Goal: Transaction & Acquisition: Purchase product/service

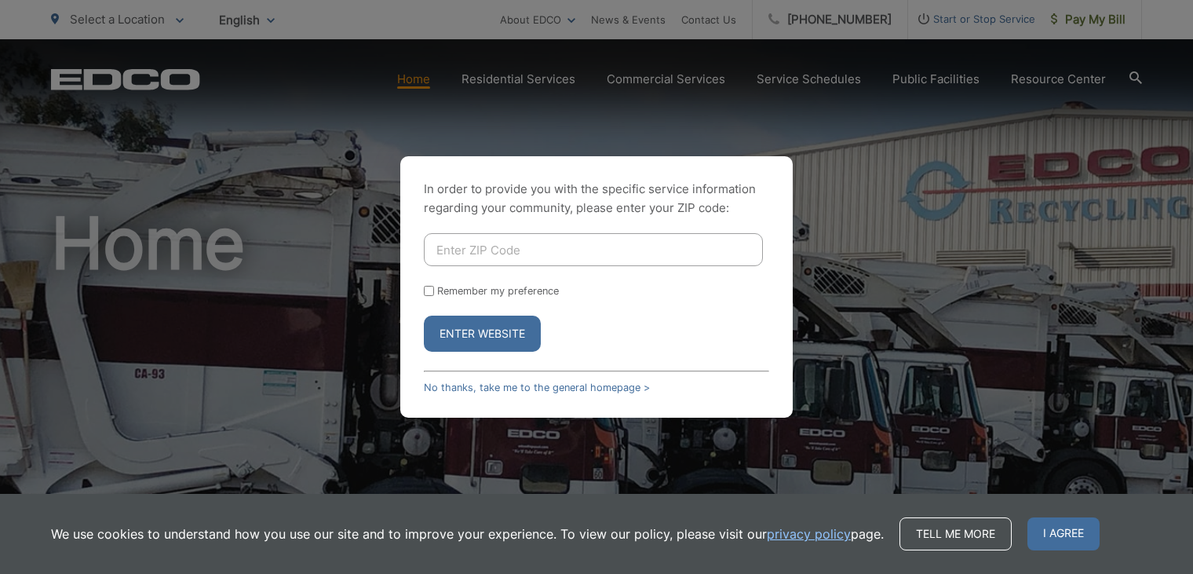
click at [473, 254] on input "Enter ZIP Code" at bounding box center [593, 249] width 339 height 33
type input "92025"
click at [432, 297] on form "92025 Remember my preference Enter Website" at bounding box center [596, 292] width 345 height 119
click at [432, 288] on input "Remember my preference" at bounding box center [429, 291] width 10 height 10
checkbox input "true"
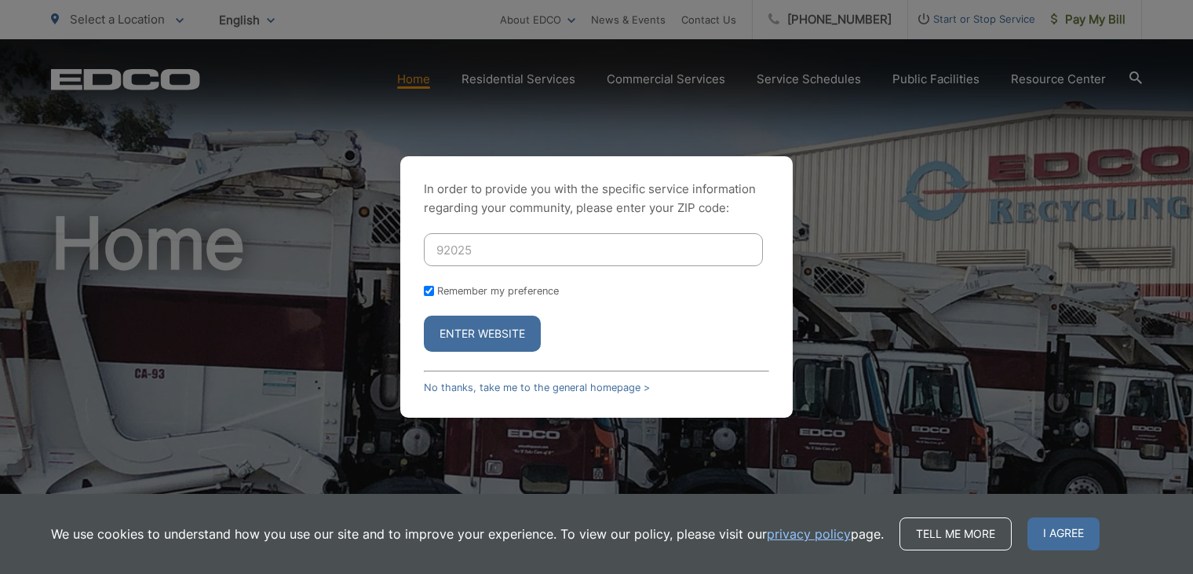
checkbox input "true"
click at [482, 339] on button "Enter Website" at bounding box center [482, 334] width 117 height 36
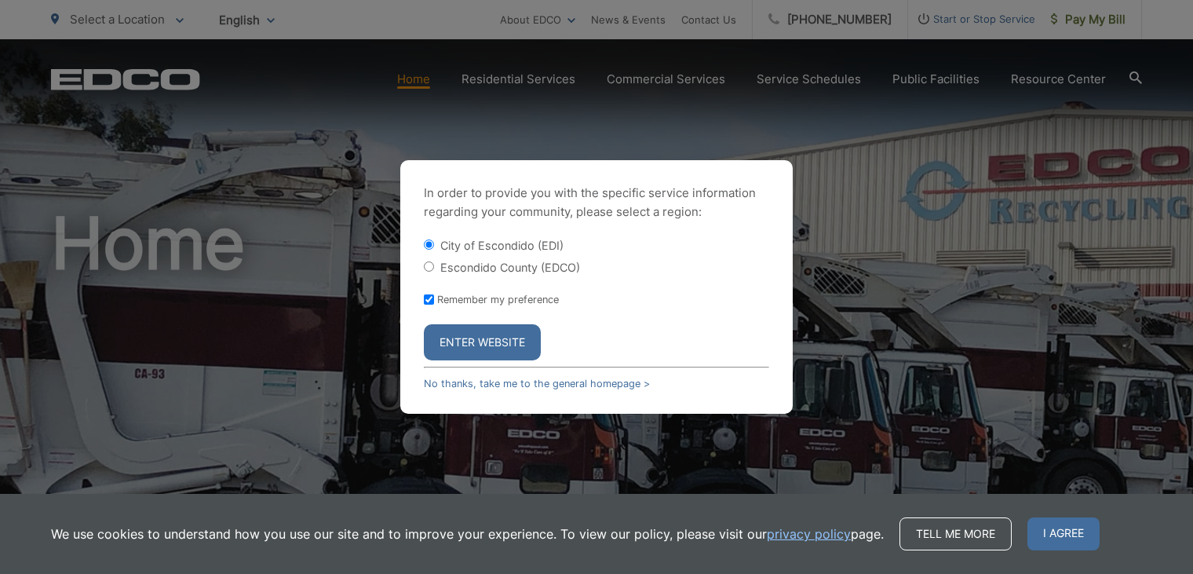
click at [429, 269] on input "Escondido County (EDCO)" at bounding box center [429, 266] width 10 height 10
radio input "true"
click at [467, 346] on button "Enter Website" at bounding box center [482, 342] width 117 height 36
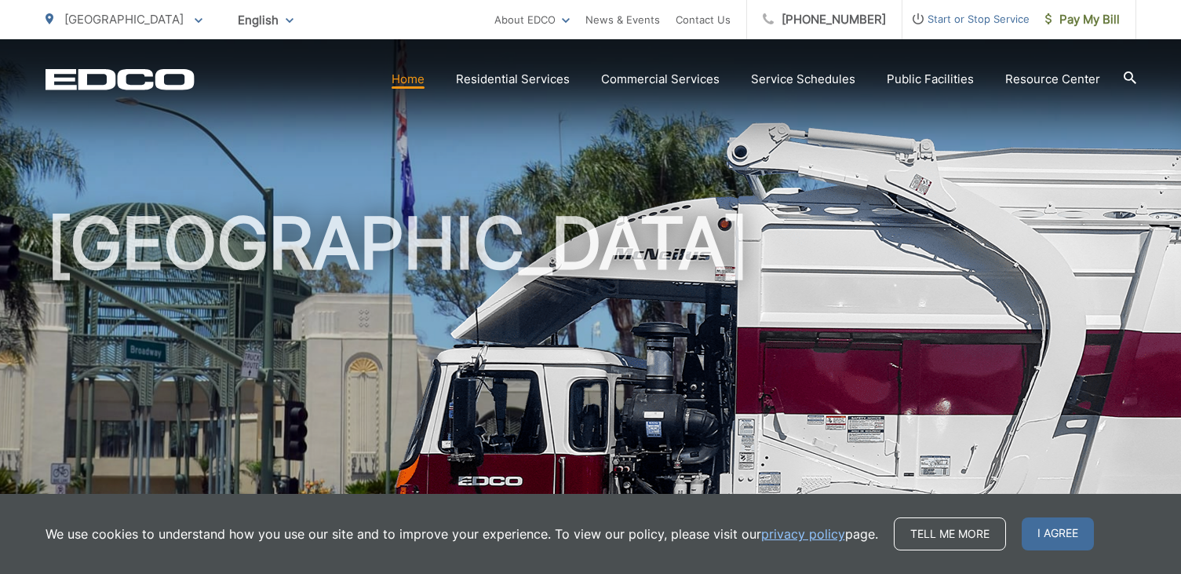
click at [747, 161] on div "[GEOGRAPHIC_DATA]" at bounding box center [591, 362] width 1091 height 647
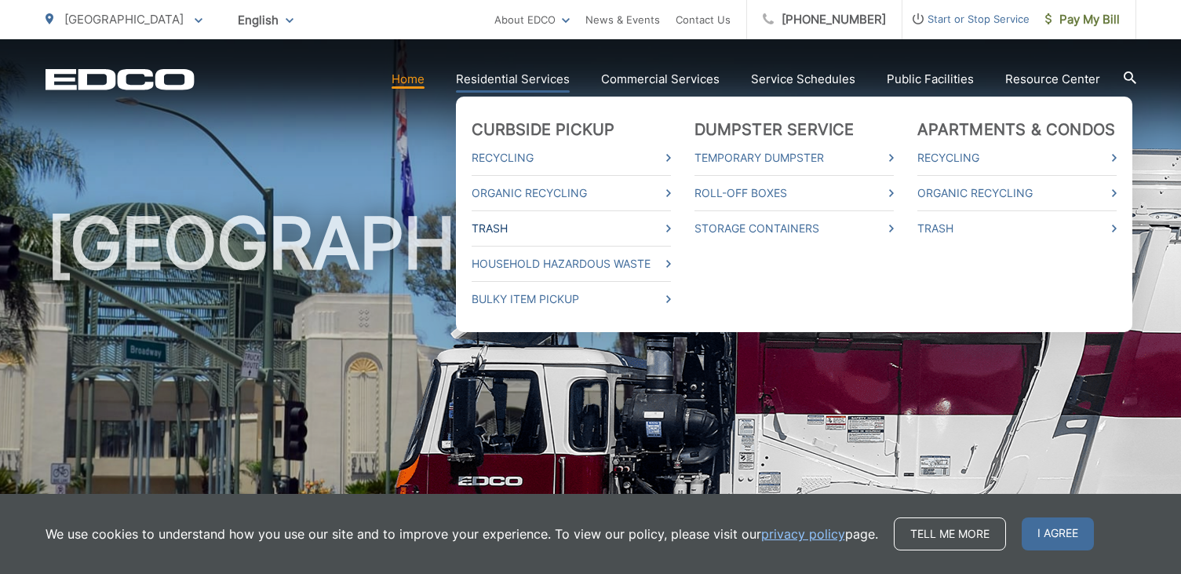
click at [671, 231] on link "Trash" at bounding box center [571, 228] width 199 height 19
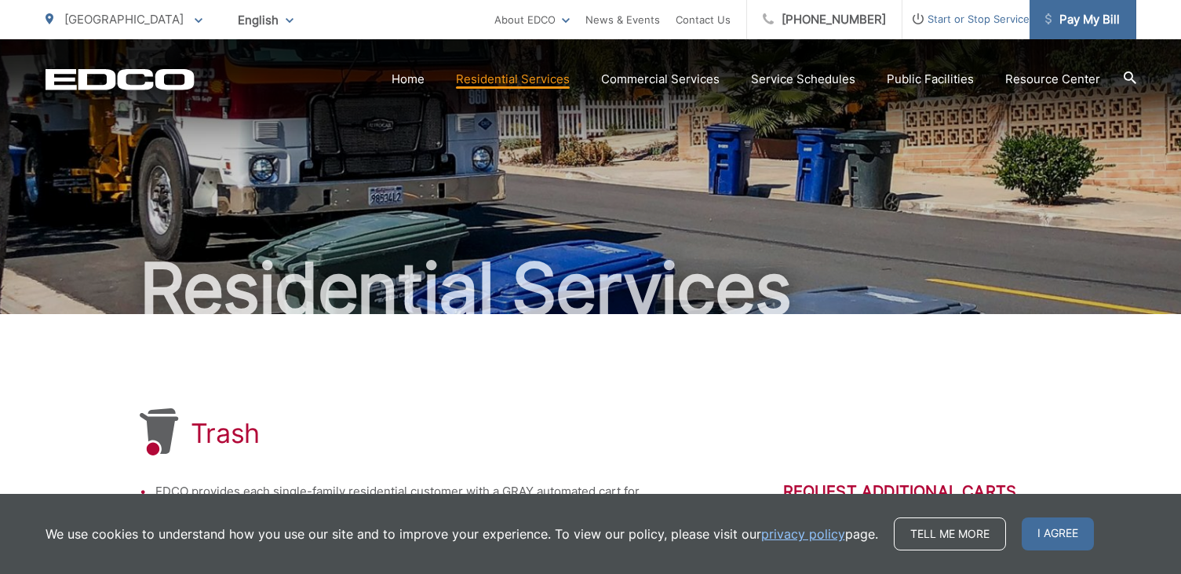
click at [1092, 19] on span "Pay My Bill" at bounding box center [1082, 19] width 75 height 19
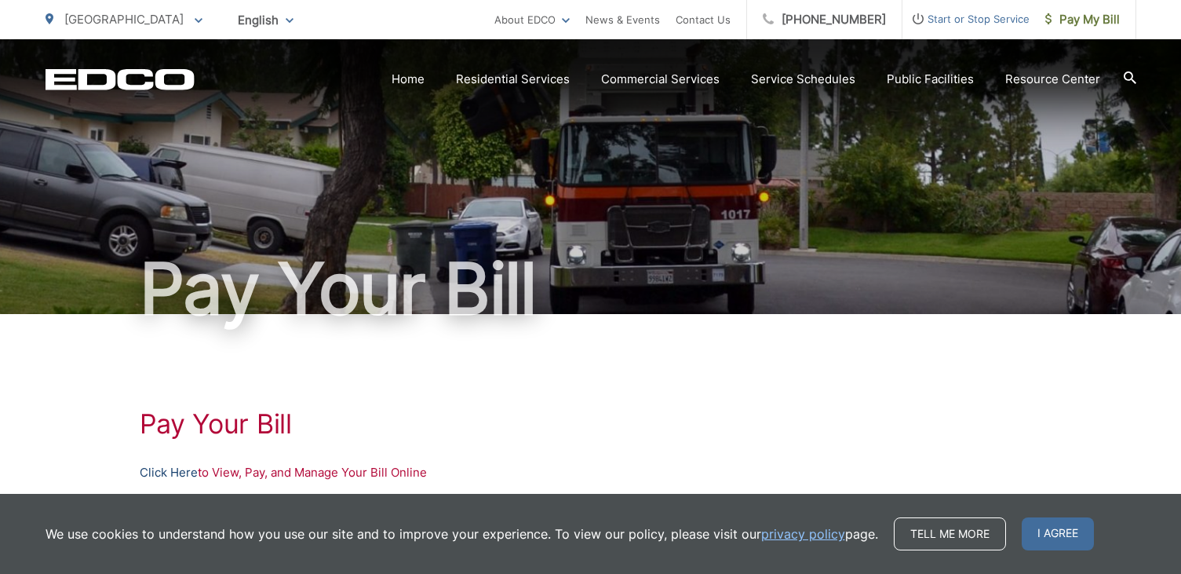
click at [172, 470] on link "Click Here" at bounding box center [169, 472] width 58 height 19
